Goal: Task Accomplishment & Management: Complete application form

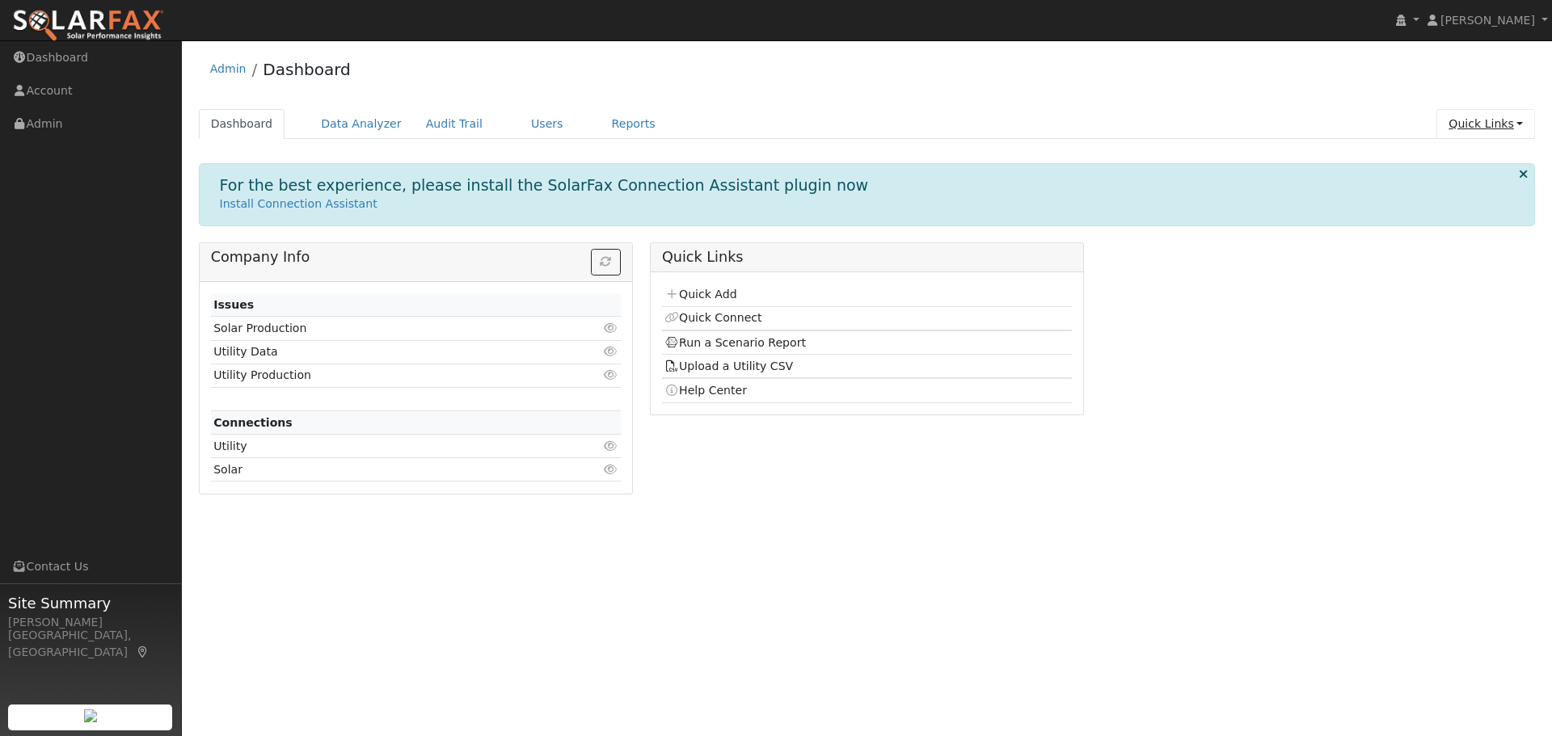
click at [1492, 128] on link "Quick Links" at bounding box center [1485, 124] width 99 height 30
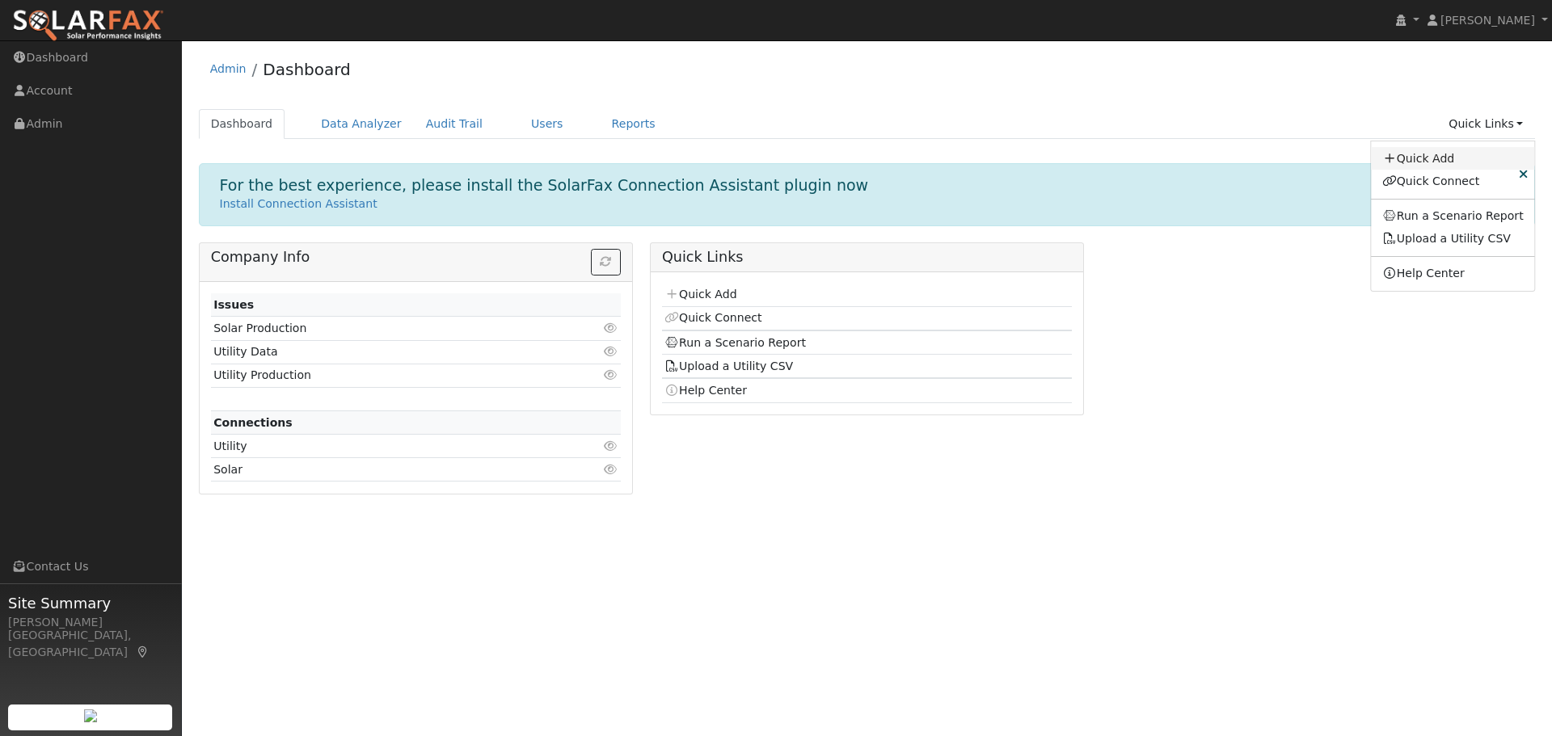
click at [1448, 162] on link "Quick Add" at bounding box center [1453, 158] width 164 height 23
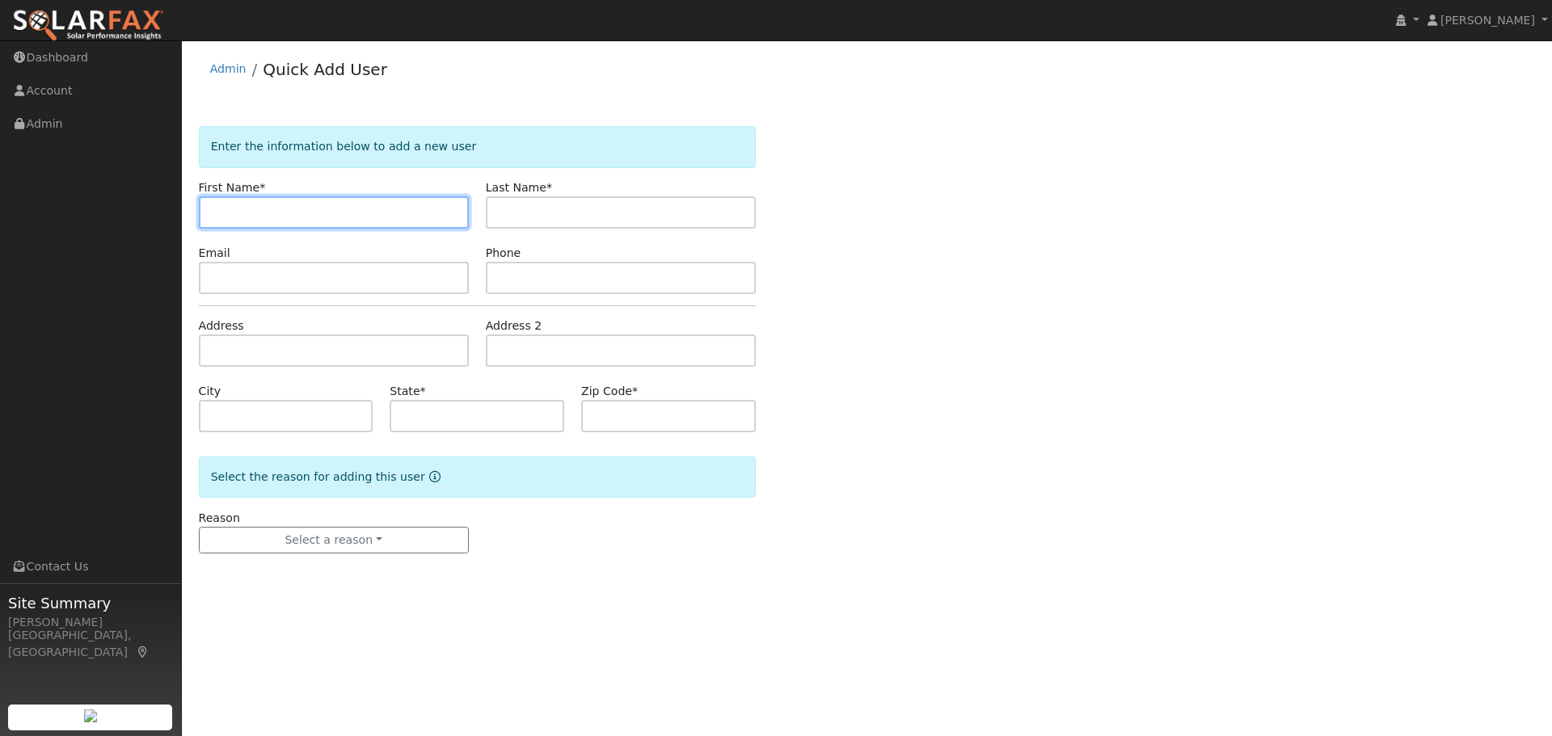
click at [283, 214] on input "text" at bounding box center [334, 212] width 270 height 32
type input "s"
type input "Sunil"
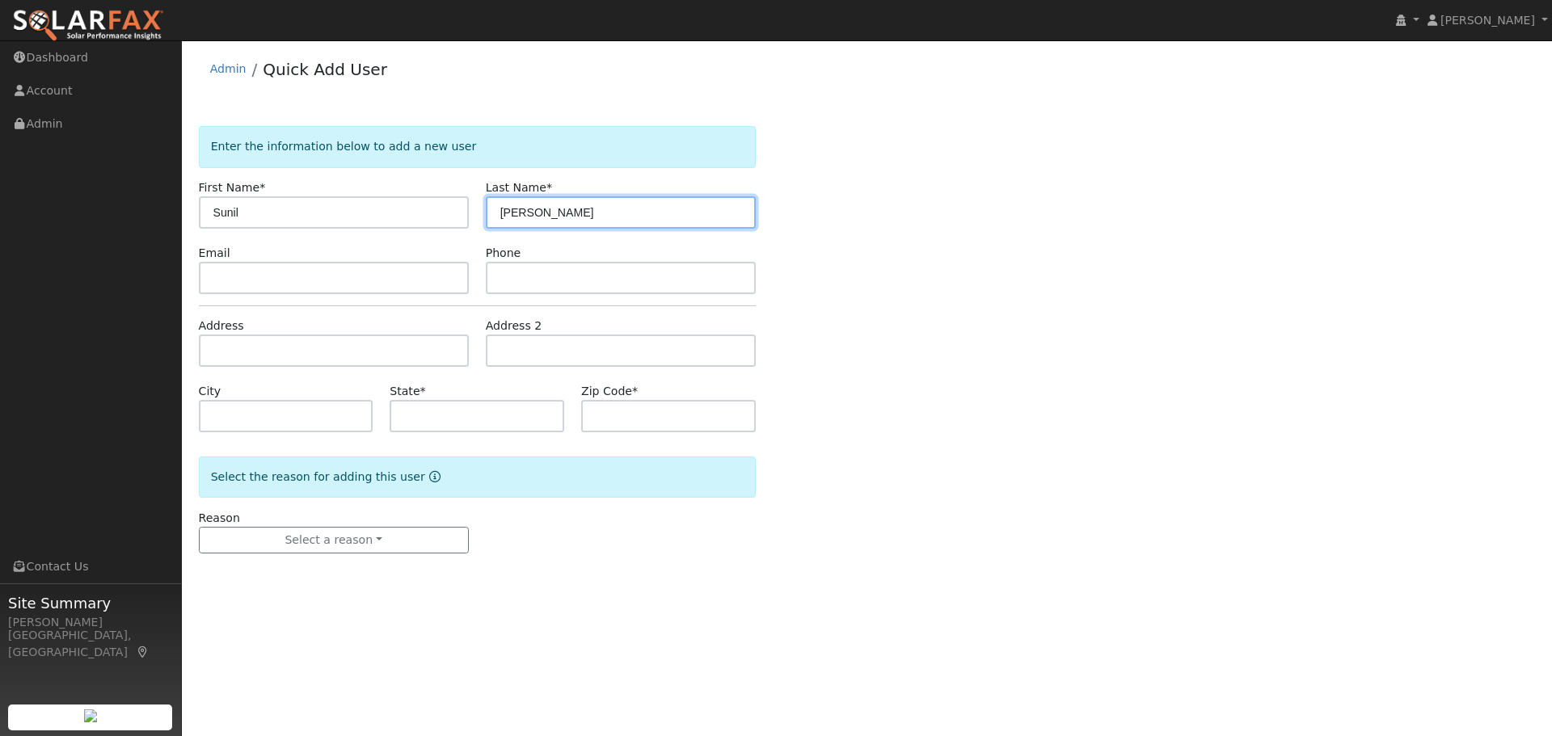
type input "Kumar"
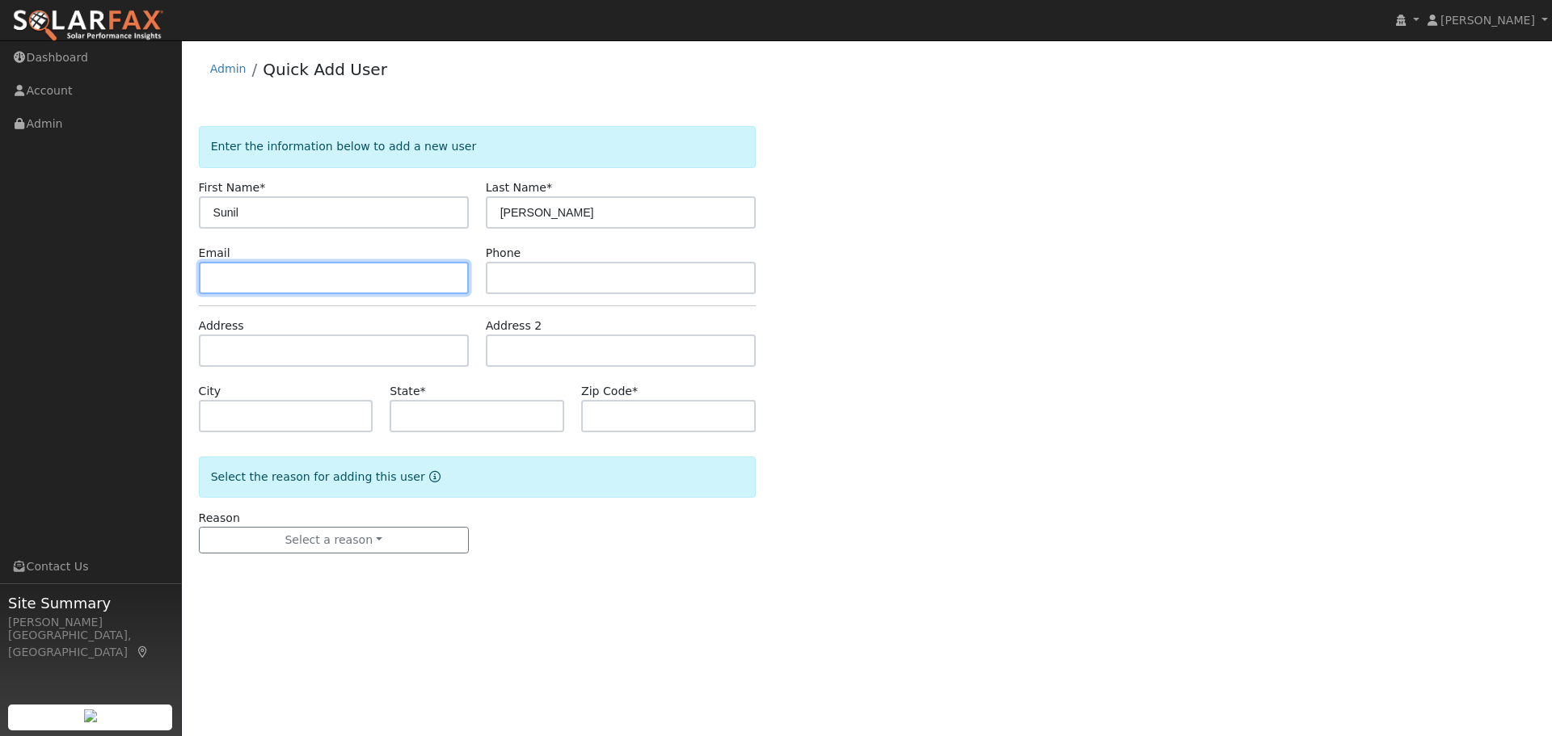
click at [224, 273] on input "text" at bounding box center [334, 278] width 270 height 32
paste input "goyal.sunil@outlook.com"
type input "goyal.sunil@outlook.com"
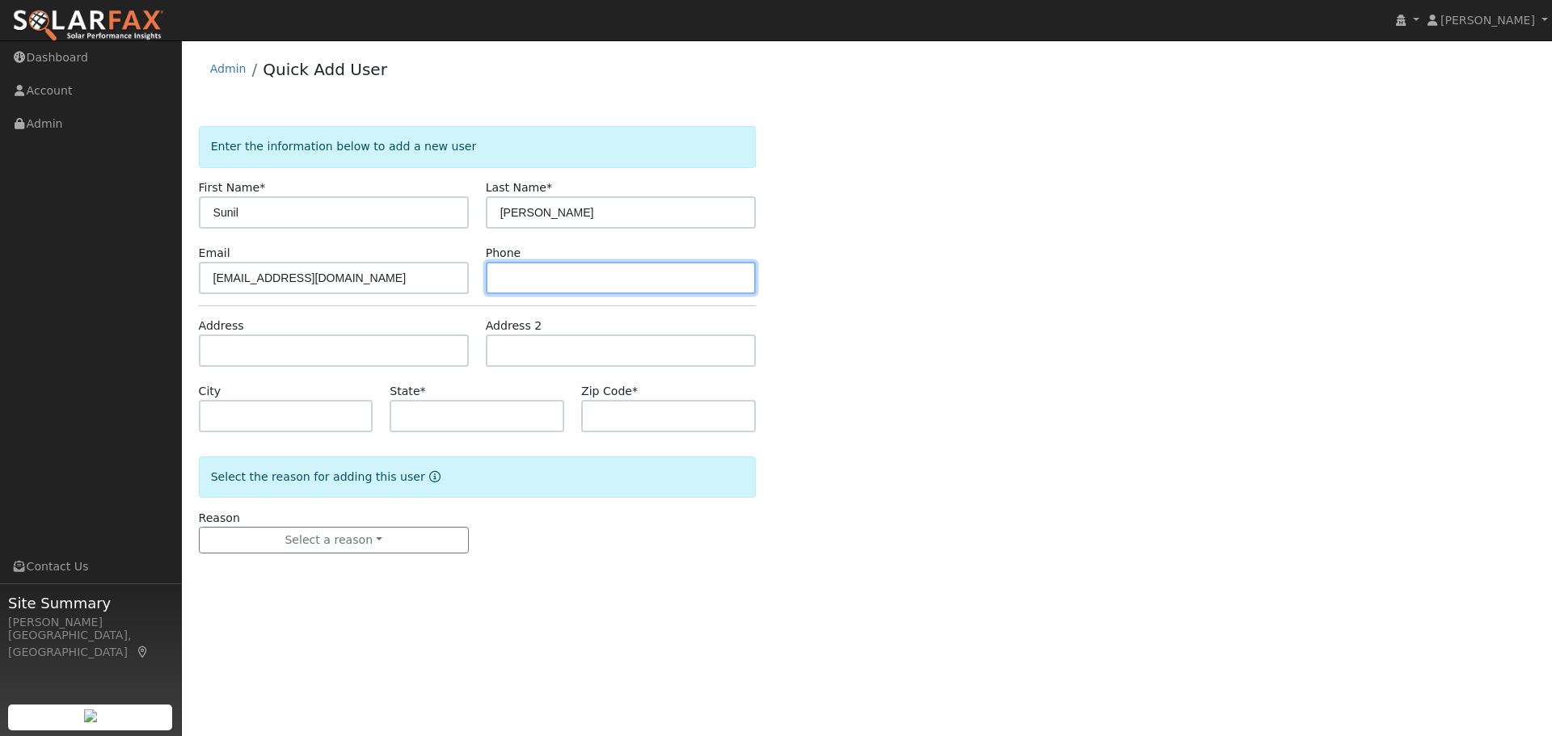
click at [519, 278] on input "text" at bounding box center [621, 278] width 270 height 32
type input "650-492-3432"
click at [1212, 478] on div "Enter the information below to add a new user First Name * Sunil Last Name * Ku…" at bounding box center [867, 356] width 1337 height 460
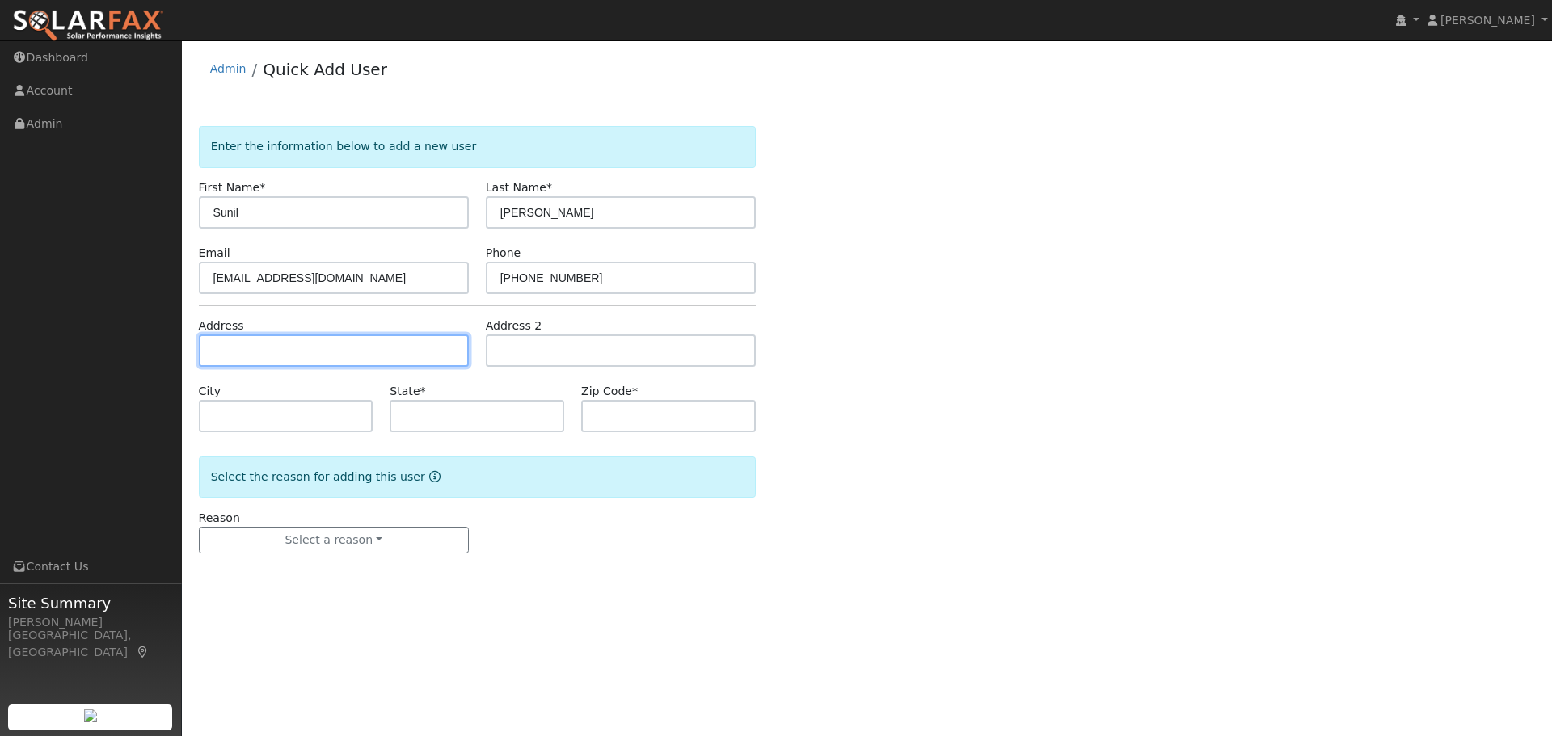
click at [234, 337] on input "text" at bounding box center [334, 351] width 270 height 32
type input "[STREET_ADDRESS]"
type input "San Ramon"
type input "CA"
type input "94583"
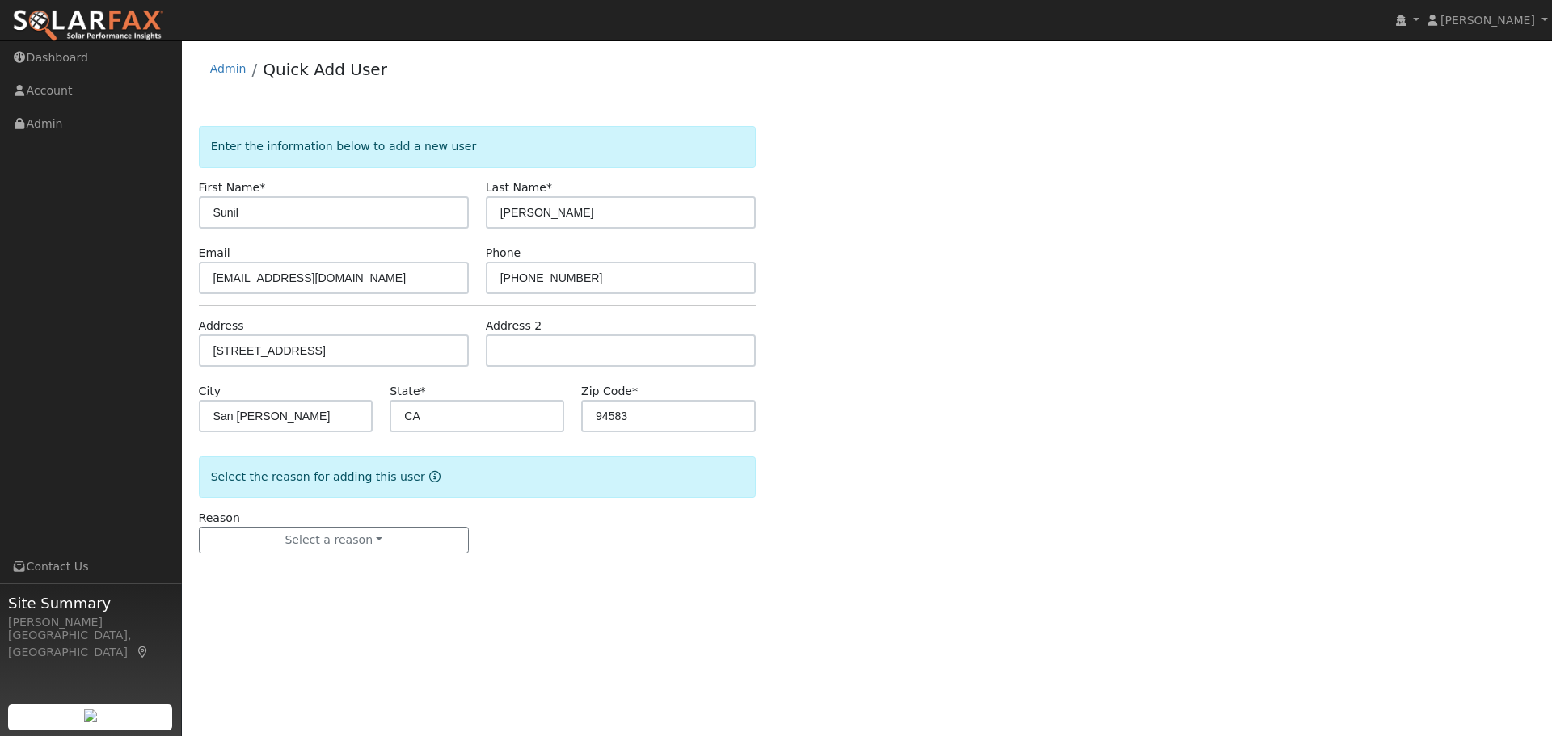
click at [1192, 479] on div "Enter the information below to add a new user First Name * Sunil Last Name * Ku…" at bounding box center [867, 356] width 1337 height 460
click at [293, 545] on button "Select a reason" at bounding box center [334, 540] width 270 height 27
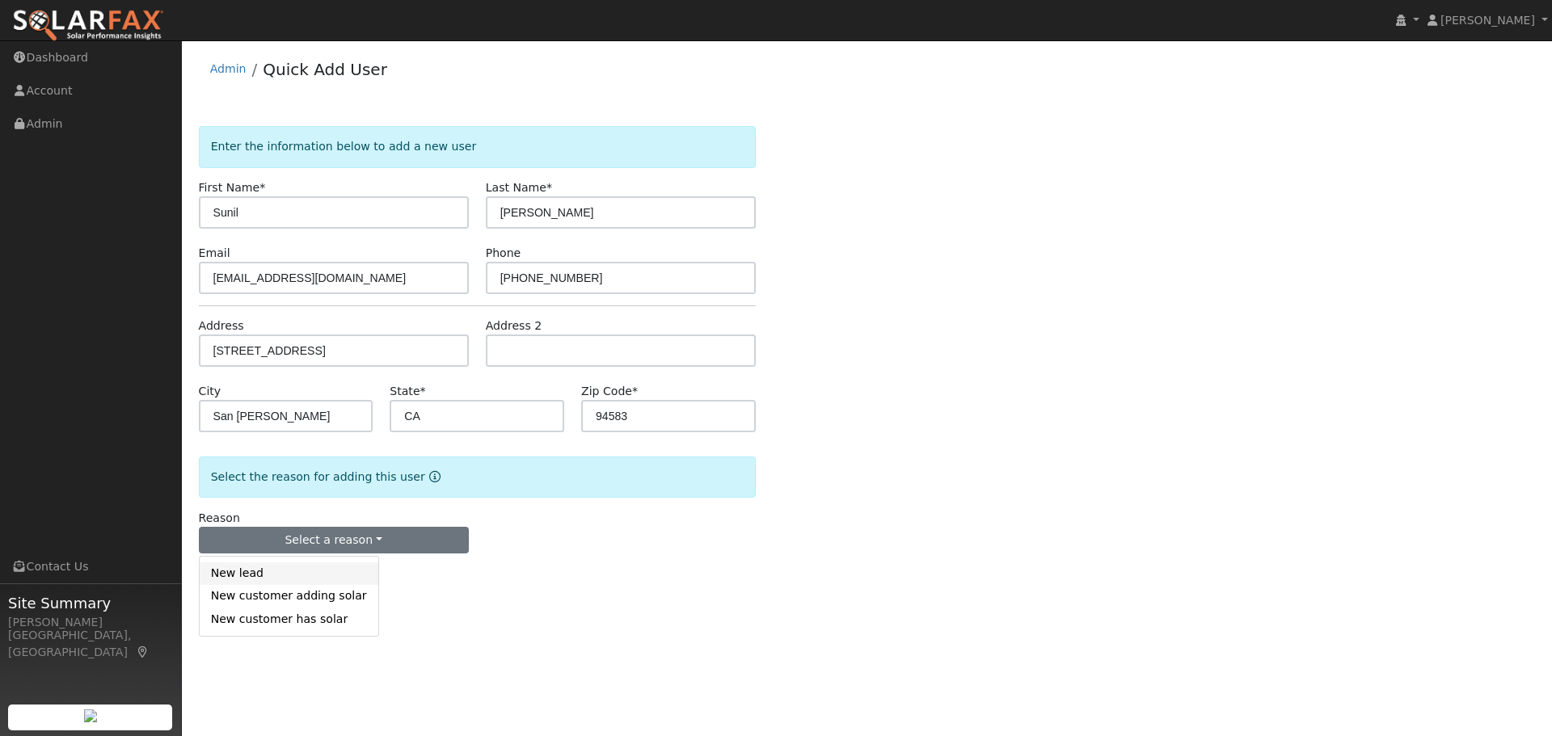
click at [239, 577] on link "New lead" at bounding box center [289, 573] width 179 height 23
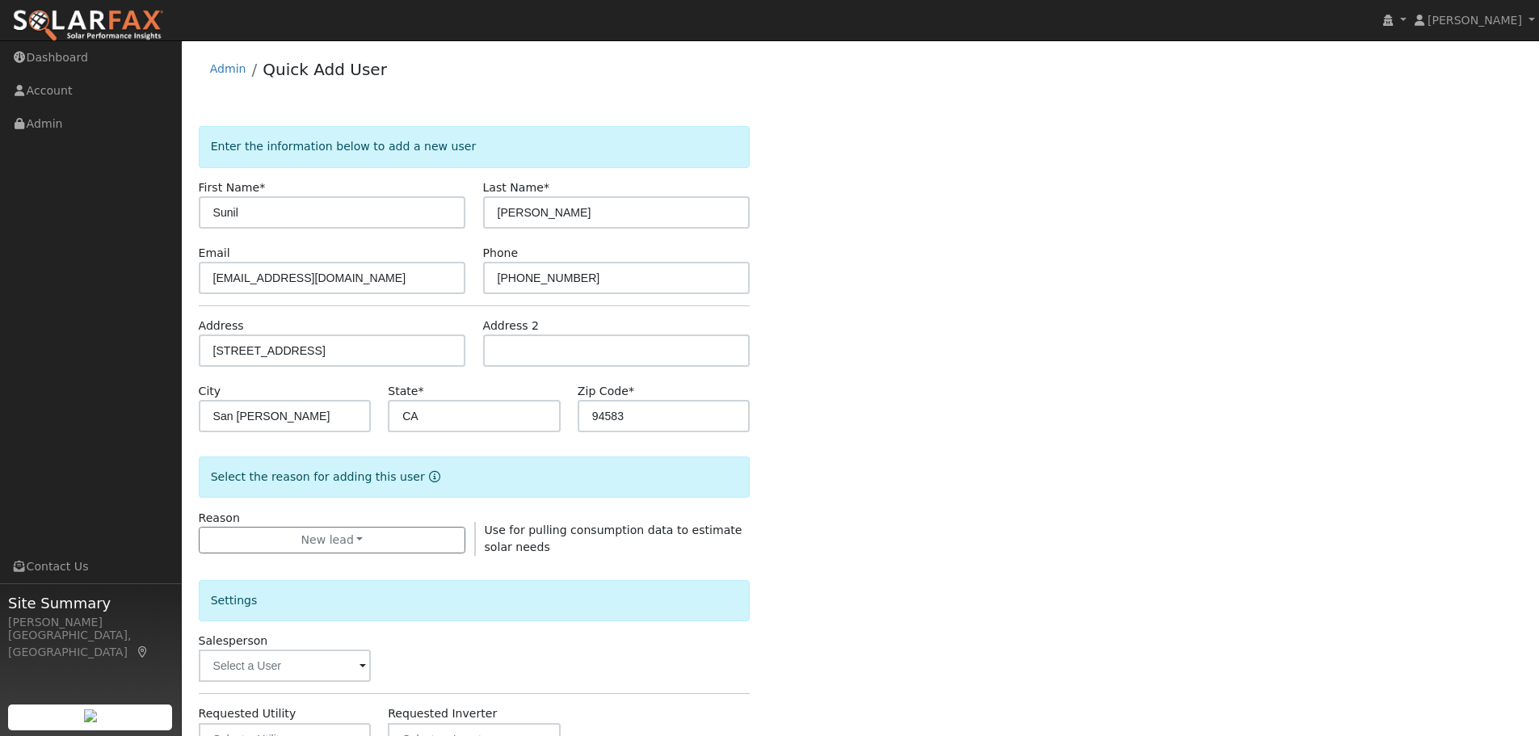
click at [1173, 418] on div "Enter the information below to add a new user First Name * Sunil Last Name * Ku…" at bounding box center [861, 582] width 1324 height 912
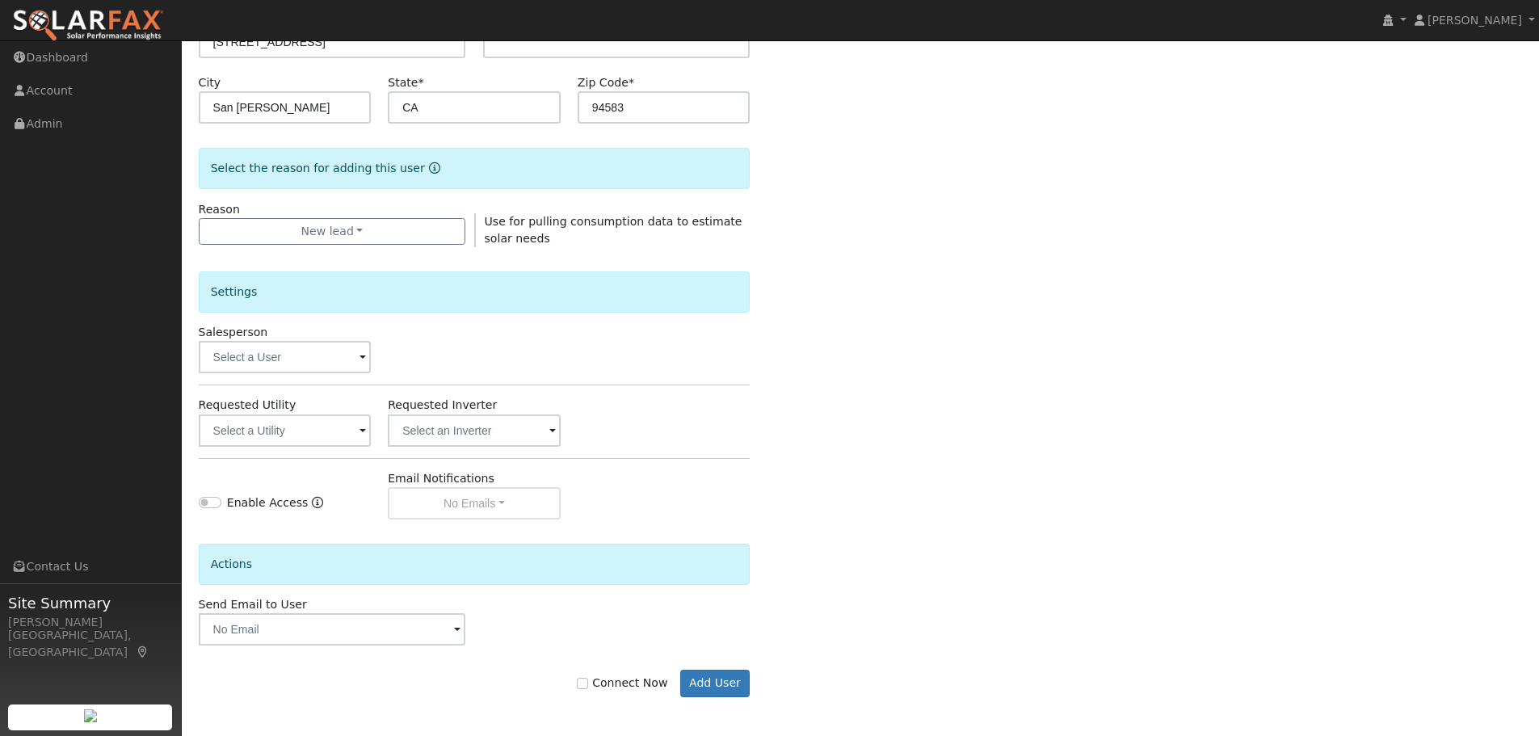
scroll to position [310, 0]
click at [701, 680] on button "Add User" at bounding box center [715, 681] width 70 height 27
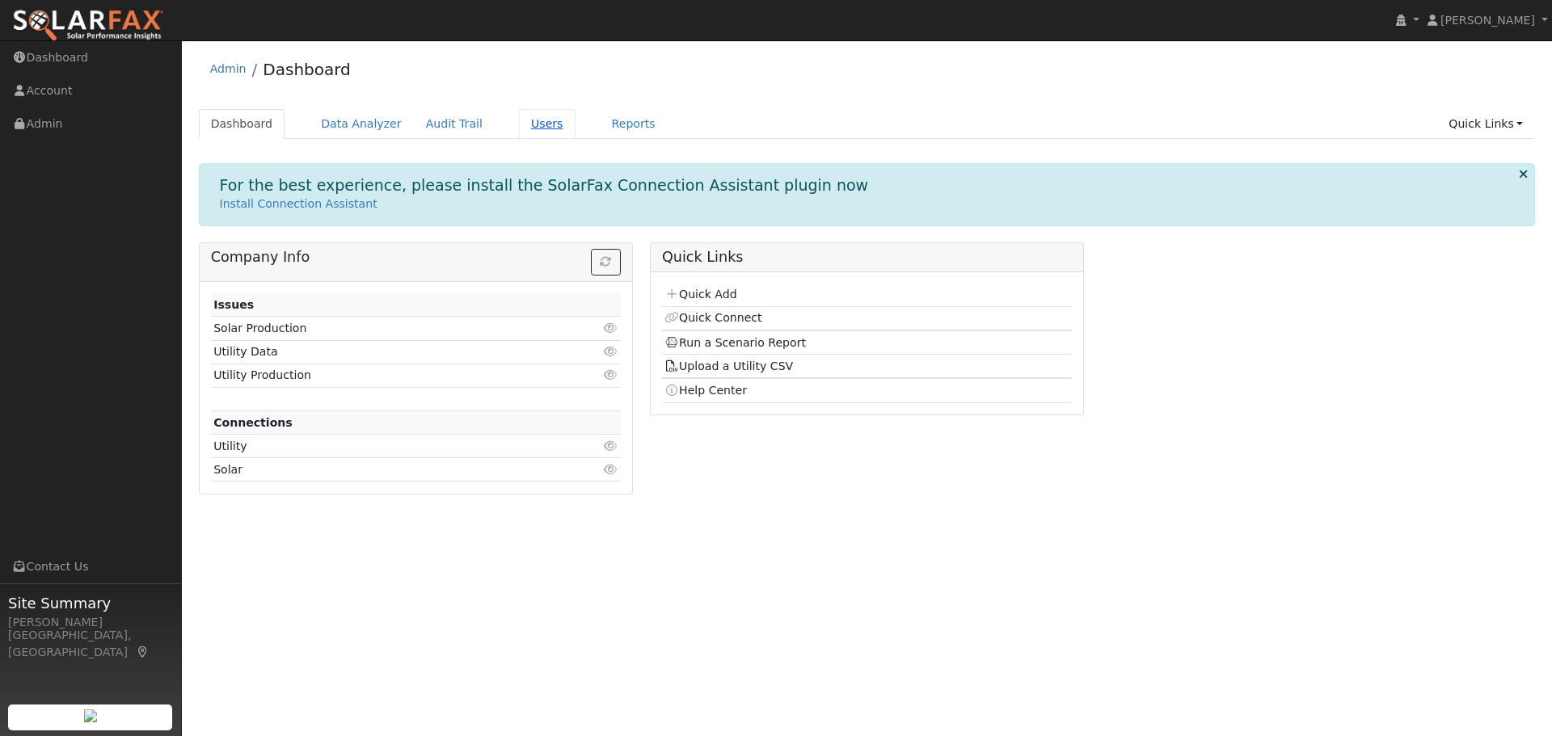
click at [520, 123] on link "Users" at bounding box center [547, 124] width 57 height 30
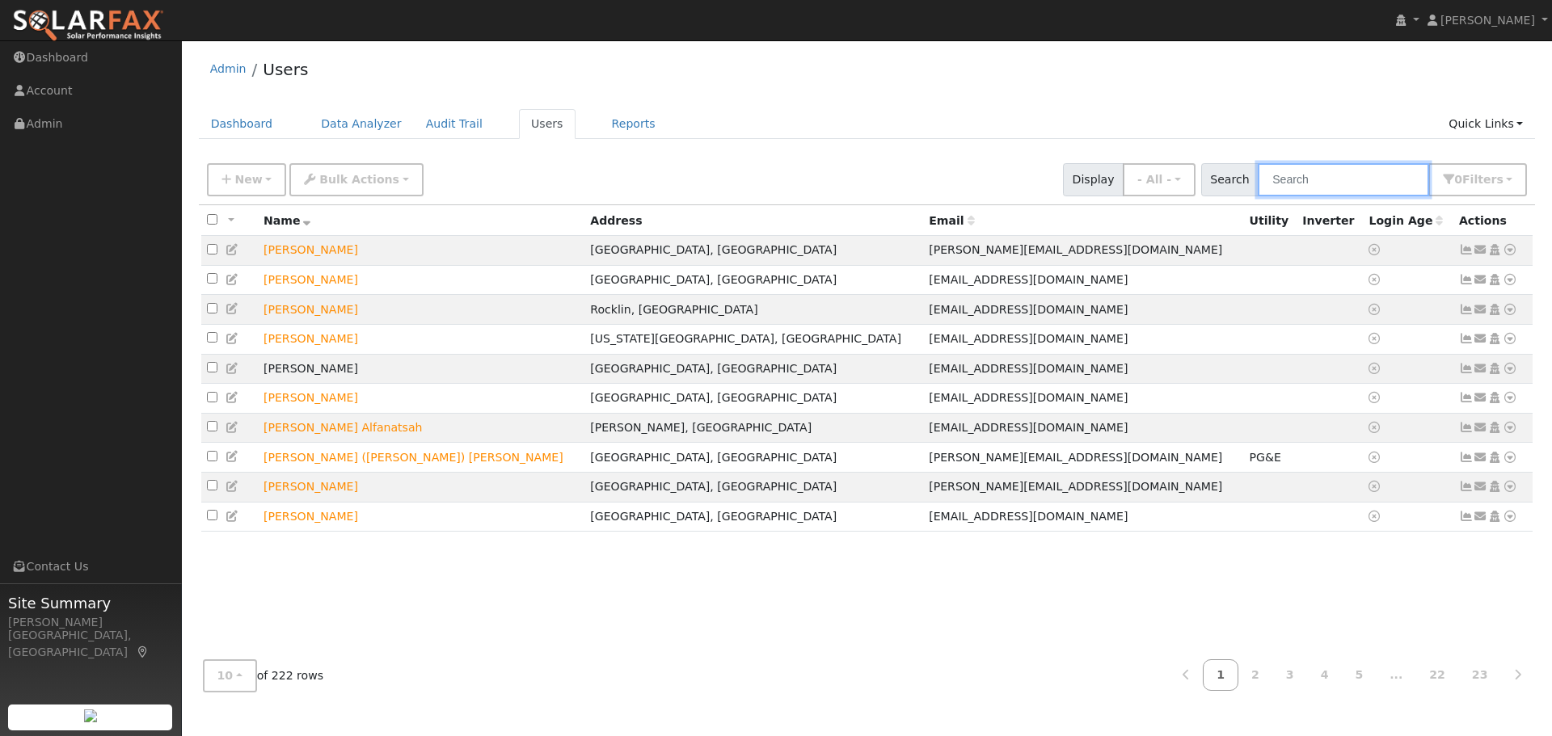
click at [1303, 185] on input "text" at bounding box center [1342, 179] width 171 height 33
type input "sunil"
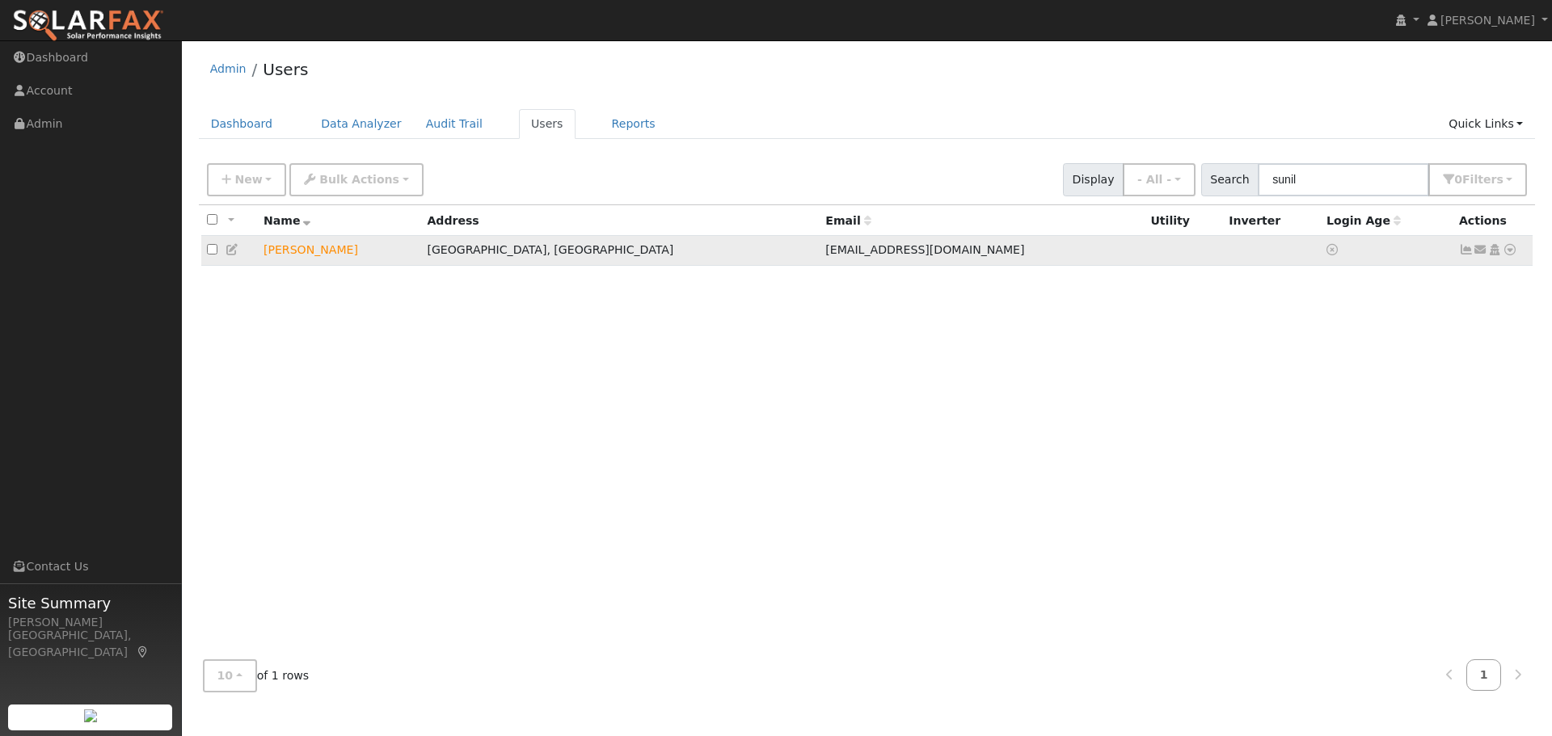
click at [1510, 252] on icon at bounding box center [1509, 249] width 15 height 11
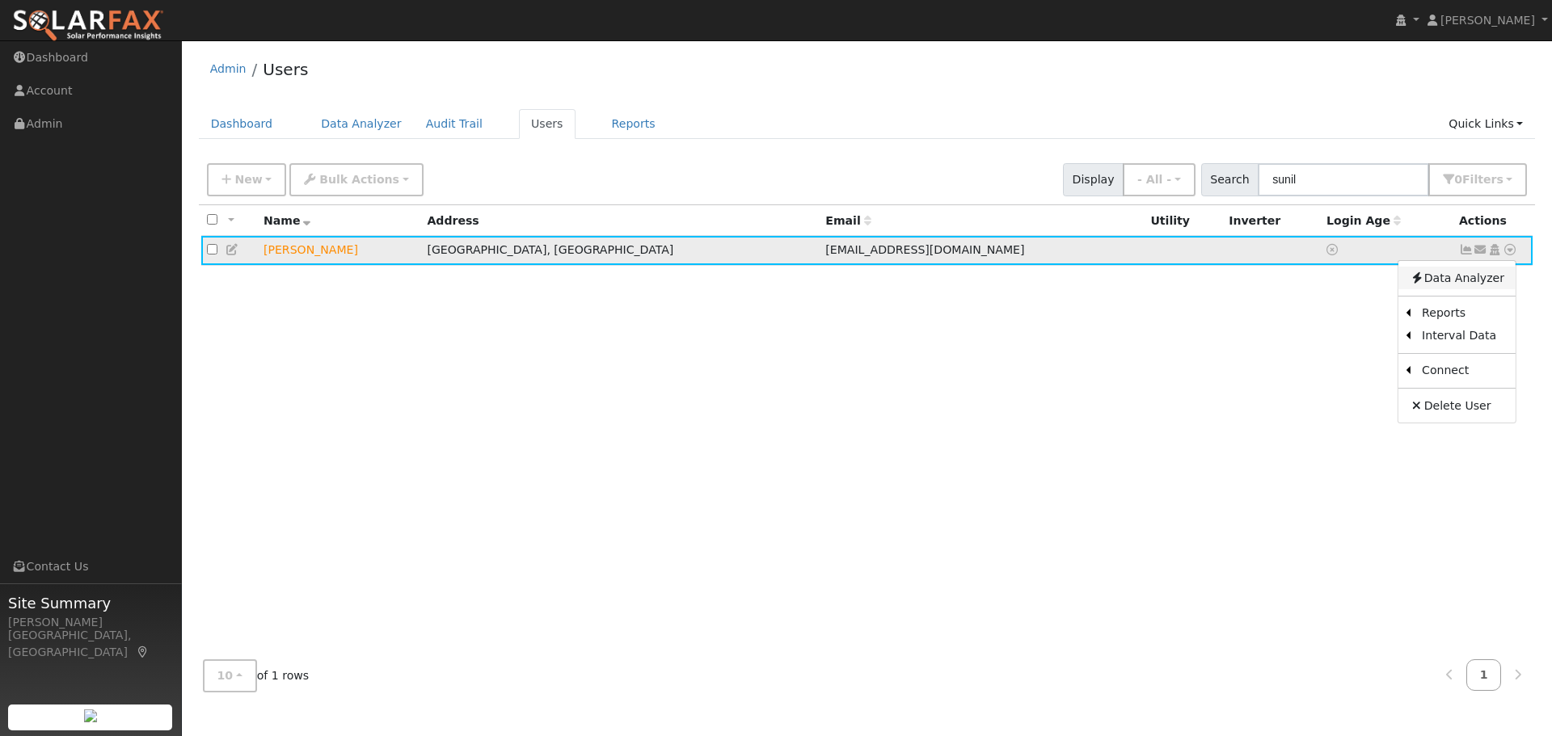
click at [1462, 283] on link "Data Analyzer" at bounding box center [1456, 278] width 117 height 23
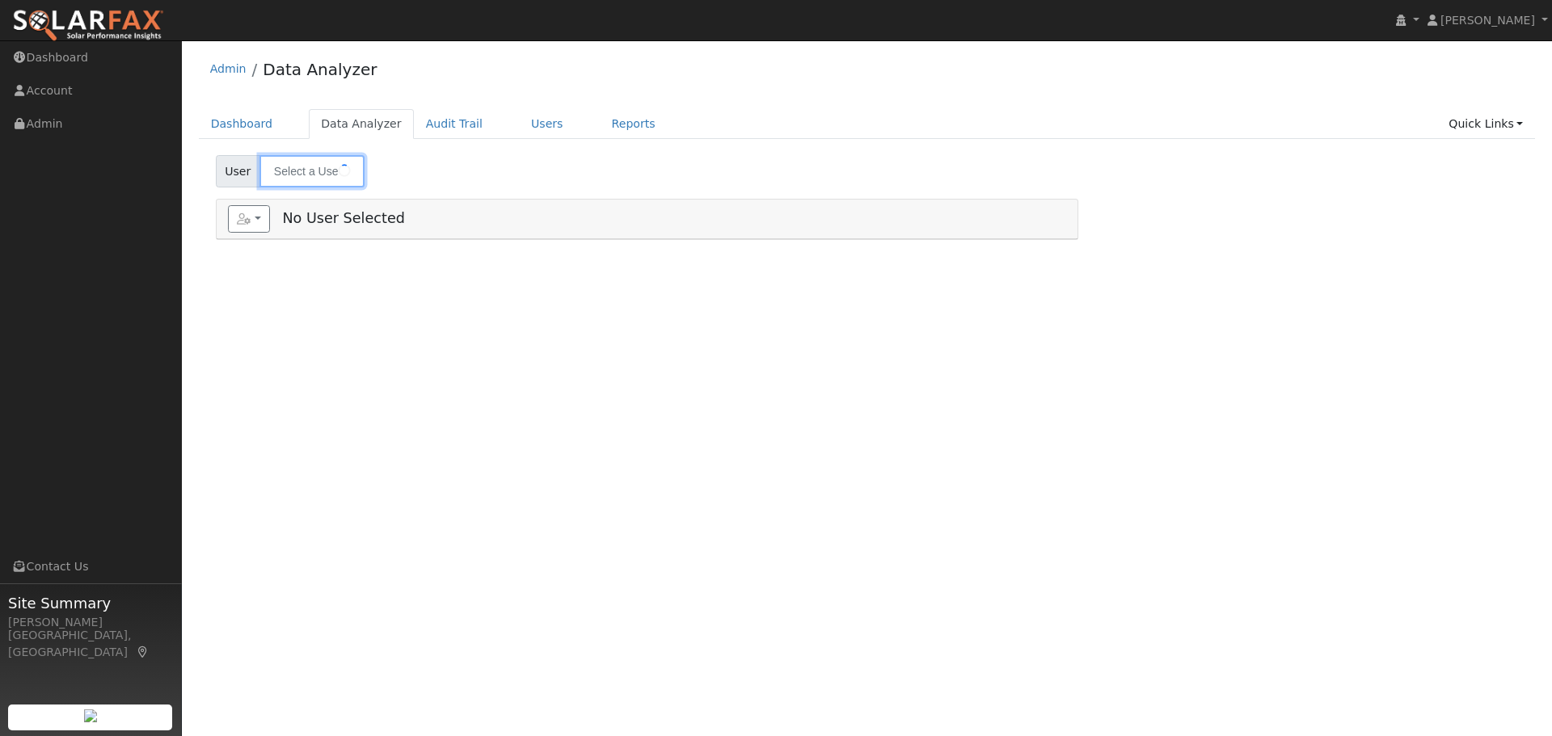
type input "[PERSON_NAME]"
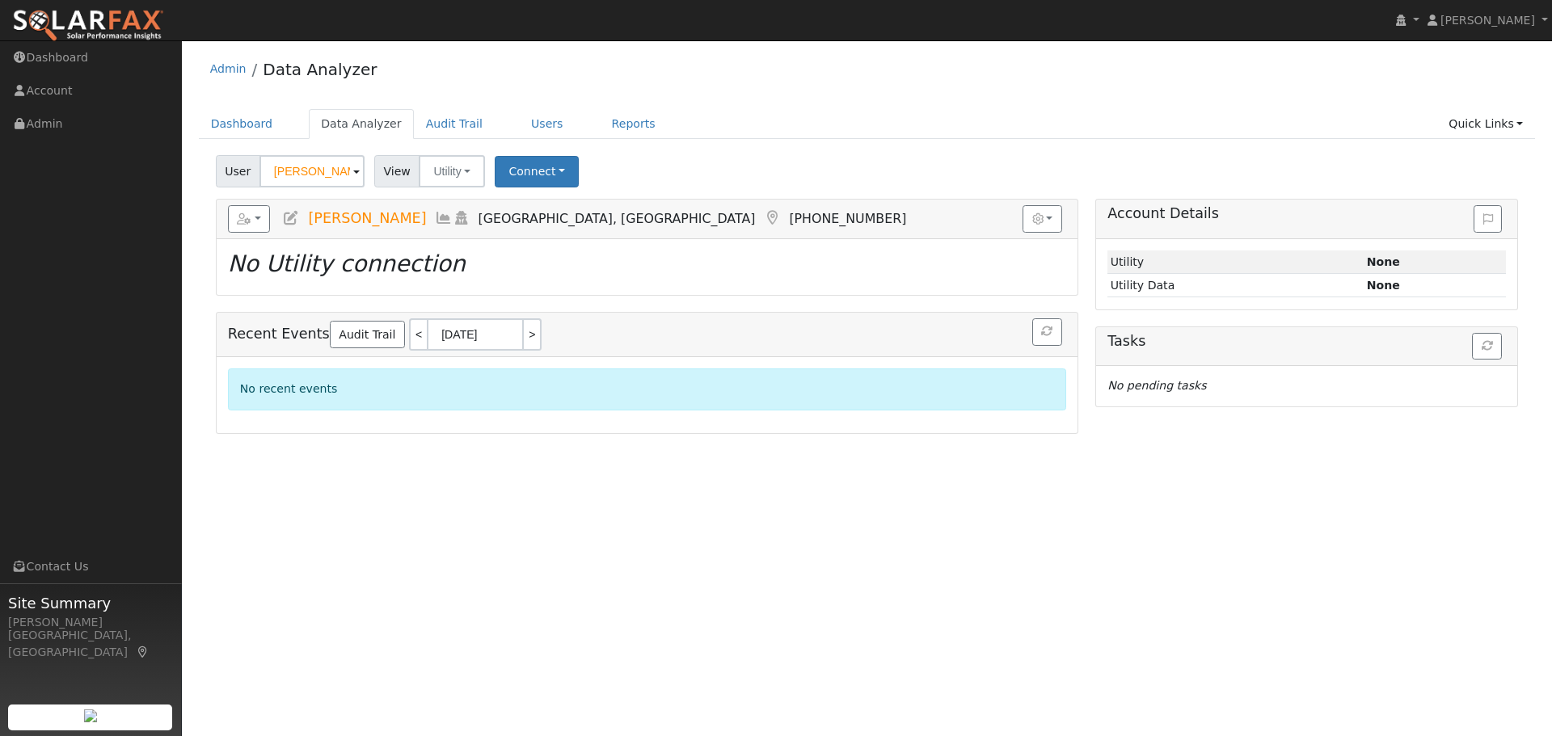
click at [1209, 562] on div "User Profile First name Last name Email Email Notifications No Emails No Emails…" at bounding box center [867, 388] width 1370 height 696
